Goal: Transaction & Acquisition: Purchase product/service

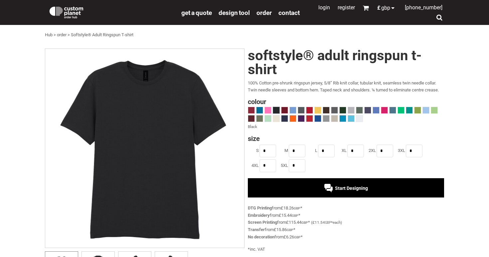
click at [274, 110] on span at bounding box center [276, 110] width 6 height 6
click at [342, 111] on span at bounding box center [342, 110] width 6 height 6
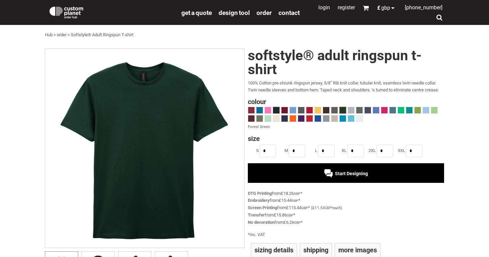
click at [277, 110] on span at bounding box center [276, 110] width 6 height 6
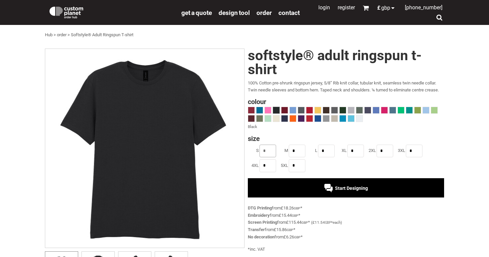
click at [270, 149] on input "*" at bounding box center [267, 151] width 17 height 13
type input "*"
click at [329, 164] on ul "S * M * L * XL * 2XL * 3XL * 4XL * 5XL *" at bounding box center [346, 159] width 196 height 30
click at [330, 186] on div "Start Designing" at bounding box center [346, 188] width 44 height 5
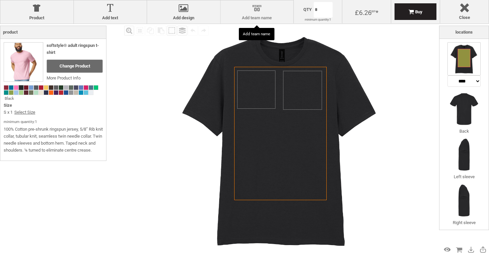
click at [253, 13] on div at bounding box center [257, 10] width 66 height 12
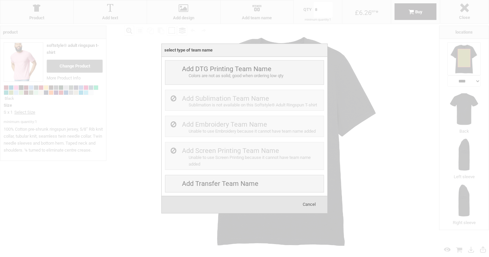
click at [311, 203] on span "Cancel" at bounding box center [309, 204] width 13 height 5
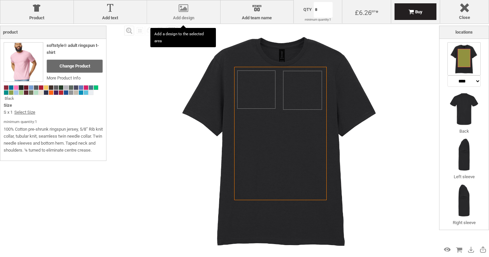
click at [181, 14] on div at bounding box center [183, 10] width 66 height 12
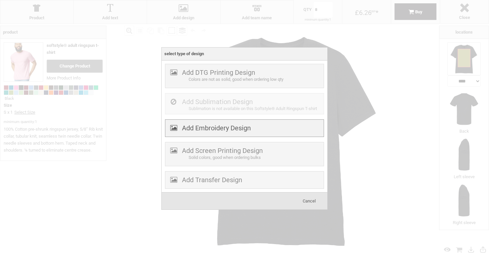
click at [196, 123] on div "Add Embroidery Design" at bounding box center [244, 128] width 159 height 18
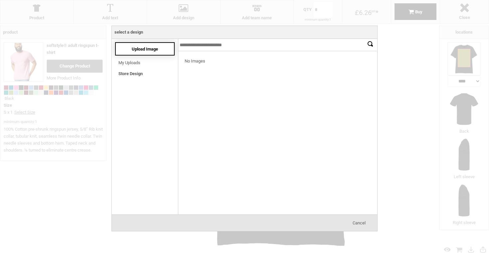
click at [132, 49] on span "Upload Image" at bounding box center [145, 49] width 26 height 5
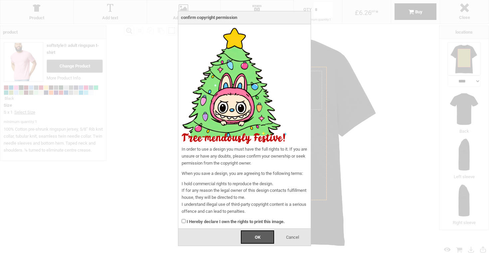
click at [203, 221] on strong "I Hereby declare I own the rights to print this image." at bounding box center [236, 221] width 98 height 5
click at [254, 237] on div "OK" at bounding box center [257, 236] width 33 height 13
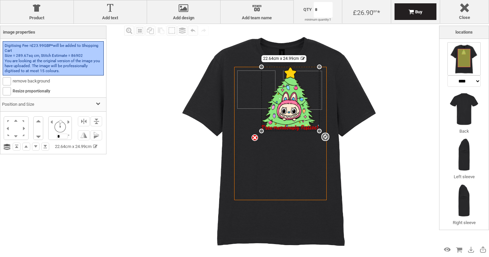
drag, startPoint x: 301, startPoint y: 109, endPoint x: 331, endPoint y: 140, distance: 42.8
click at [331, 140] on div "Created with [PERSON_NAME] 2.1.2 Created with [PERSON_NAME] 2.1.2 Created with …" at bounding box center [281, 140] width 232 height 232
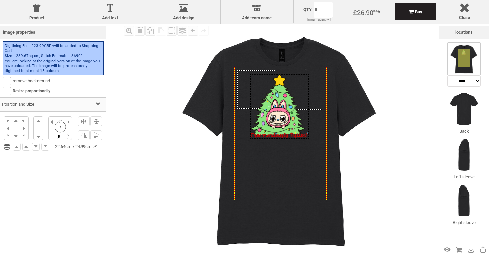
drag, startPoint x: 301, startPoint y: 111, endPoint x: 290, endPoint y: 118, distance: 13.1
click at [290, 118] on div at bounding box center [279, 106] width 58 height 64
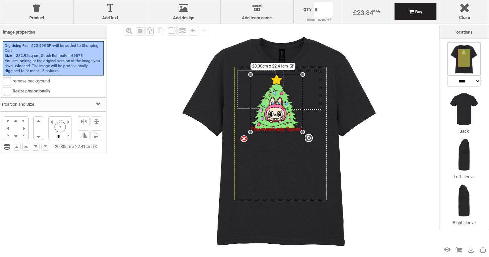
drag, startPoint x: 311, startPoint y: 139, endPoint x: 297, endPoint y: 119, distance: 24.2
click at [297, 119] on div "Created with [PERSON_NAME] 2.1.2 Created with [PERSON_NAME] 2.1.2 Created with …" at bounding box center [280, 133] width 92 height 133
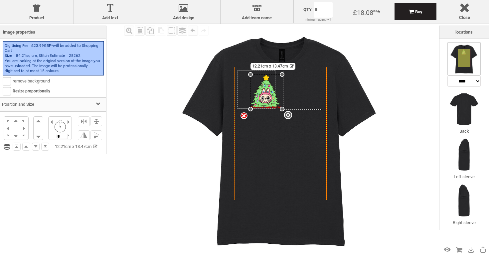
drag, startPoint x: 290, startPoint y: 120, endPoint x: 285, endPoint y: 109, distance: 11.8
click at [285, 109] on div "Created with [PERSON_NAME] 2.1.2 Created with [PERSON_NAME] 2.1.2 Created with …" at bounding box center [280, 133] width 92 height 133
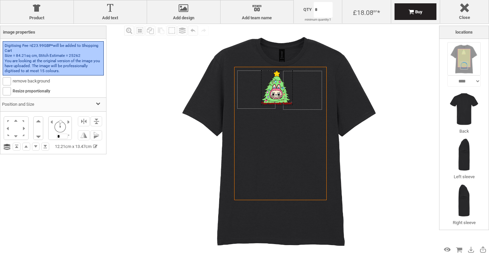
drag, startPoint x: 269, startPoint y: 97, endPoint x: 279, endPoint y: 93, distance: 11.4
click at [279, 93] on div at bounding box center [276, 87] width 31 height 35
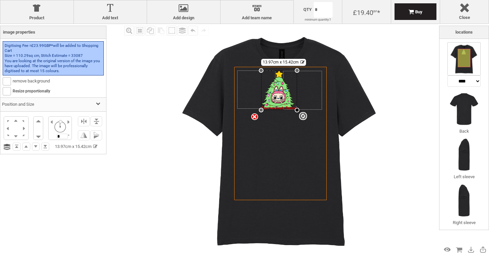
drag, startPoint x: 293, startPoint y: 103, endPoint x: 298, endPoint y: 110, distance: 8.7
click at [298, 110] on div at bounding box center [297, 110] width 5 height 5
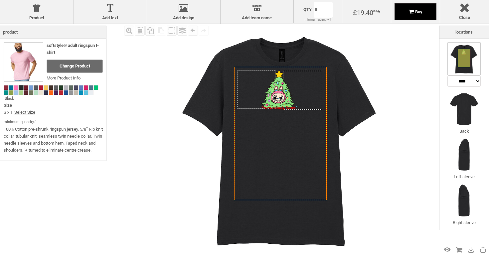
click at [406, 16] on div "Buy" at bounding box center [415, 11] width 42 height 17
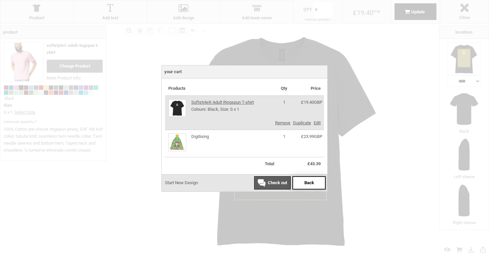
click at [308, 182] on span "Back" at bounding box center [309, 182] width 10 height 5
